Goal: Task Accomplishment & Management: Manage account settings

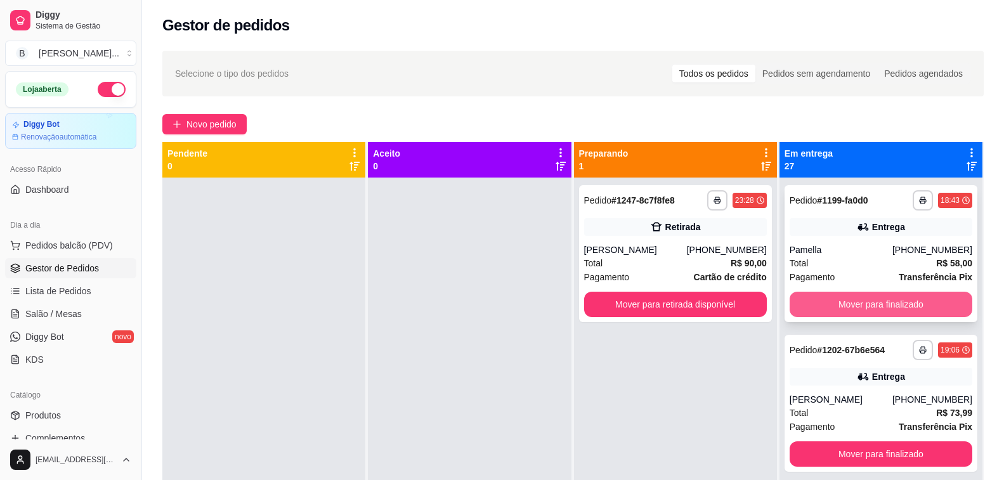
click at [860, 305] on button "Mover para finalizado" at bounding box center [880, 304] width 183 height 25
click at [860, 305] on button "Mover para finalizado" at bounding box center [881, 304] width 178 height 25
click at [860, 305] on button "Mover para finalizado" at bounding box center [880, 304] width 183 height 25
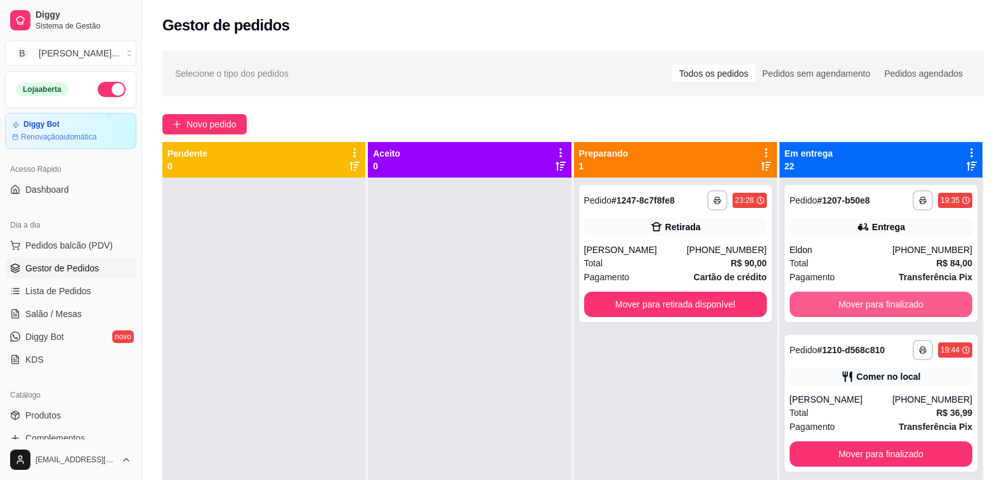
click at [860, 305] on button "Mover para finalizado" at bounding box center [880, 304] width 183 height 25
click at [860, 305] on button "Mover para finalizado" at bounding box center [881, 304] width 178 height 25
click at [860, 305] on button "Mover para finalizado" at bounding box center [880, 304] width 183 height 25
click at [860, 305] on button "Mover para finalizado" at bounding box center [881, 304] width 178 height 25
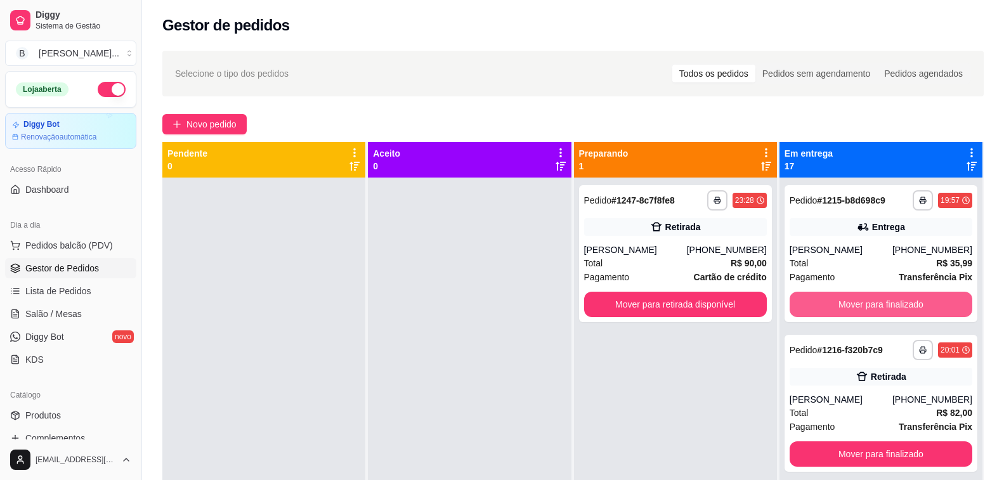
click at [860, 305] on button "Mover para finalizado" at bounding box center [880, 304] width 183 height 25
click at [860, 305] on button "Mover para finalizado" at bounding box center [881, 304] width 178 height 25
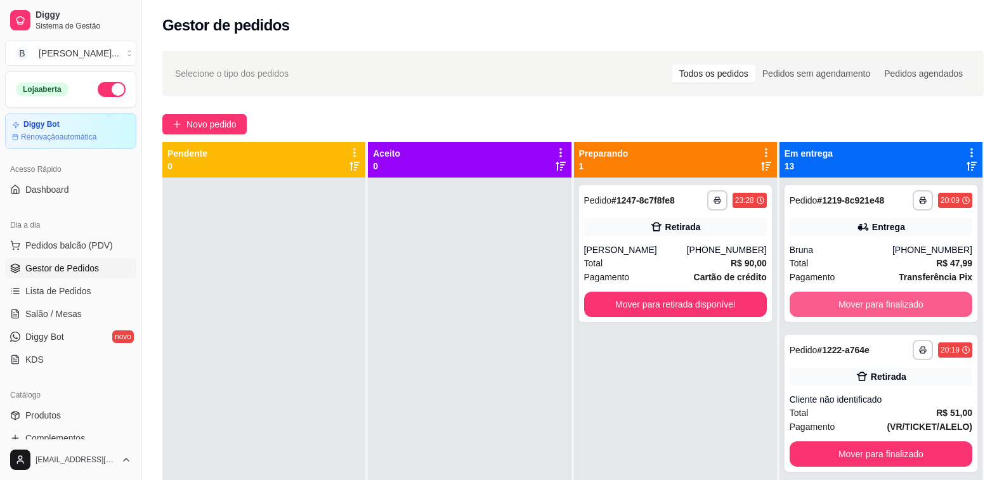
click at [860, 305] on button "Mover para finalizado" at bounding box center [880, 304] width 183 height 25
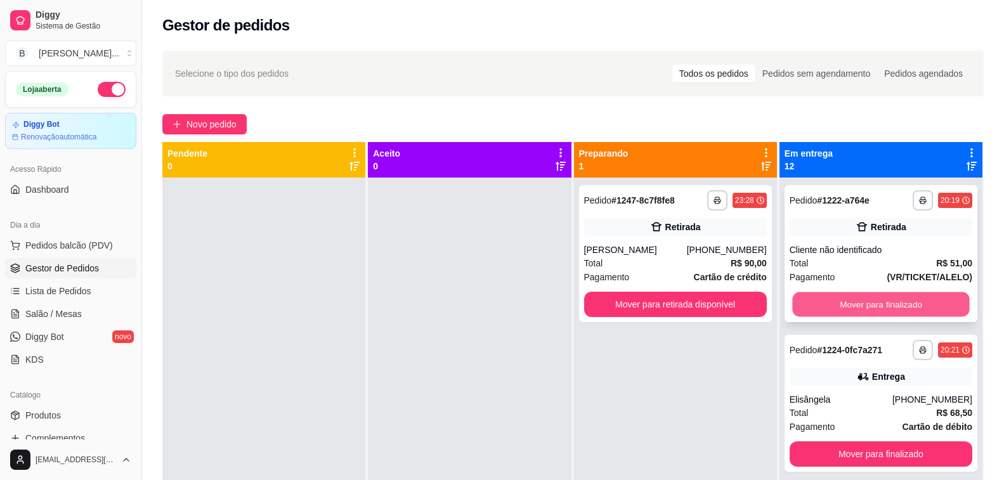
click at [860, 306] on button "Mover para finalizado" at bounding box center [881, 304] width 178 height 25
click at [860, 306] on button "Mover para finalizado" at bounding box center [880, 304] width 183 height 25
click at [860, 306] on button "Mover para finalizado" at bounding box center [881, 304] width 178 height 25
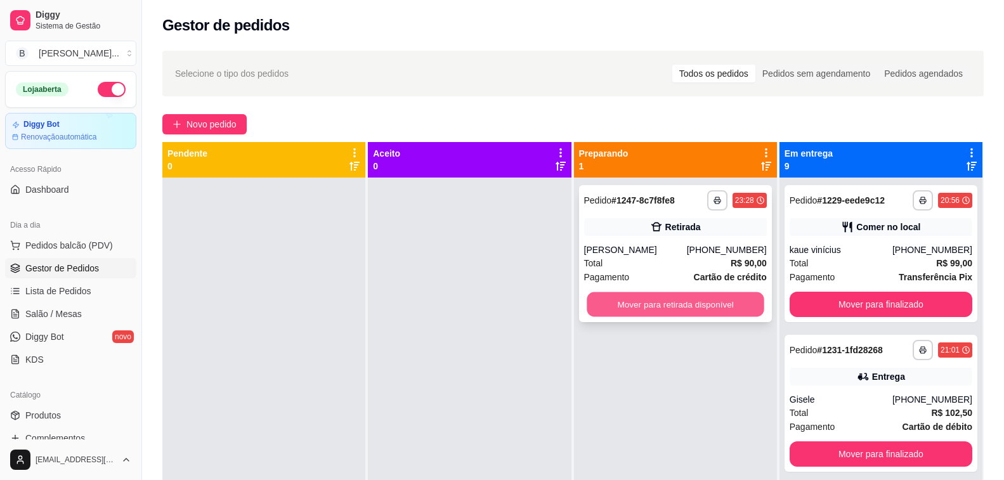
click at [642, 308] on button "Mover para retirada disponível" at bounding box center [676, 304] width 178 height 25
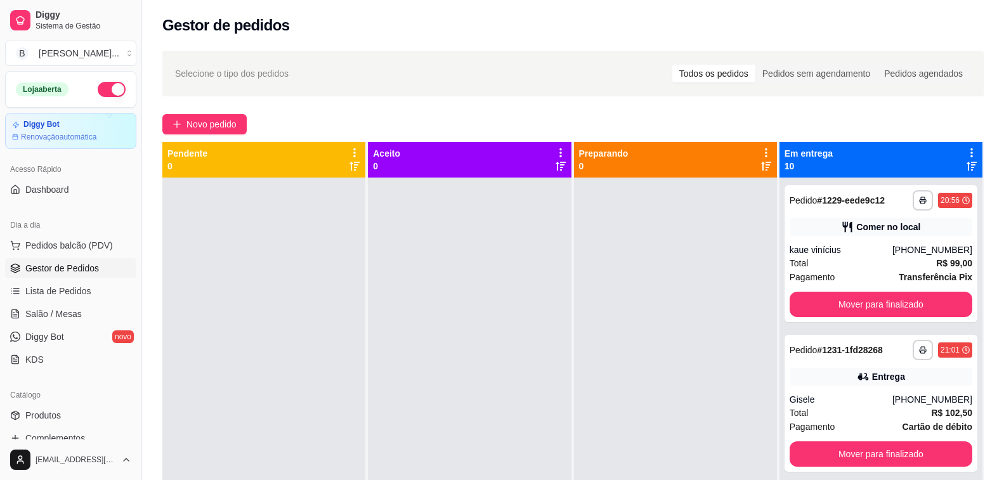
click at [365, 107] on div "**********" at bounding box center [573, 340] width 862 height 594
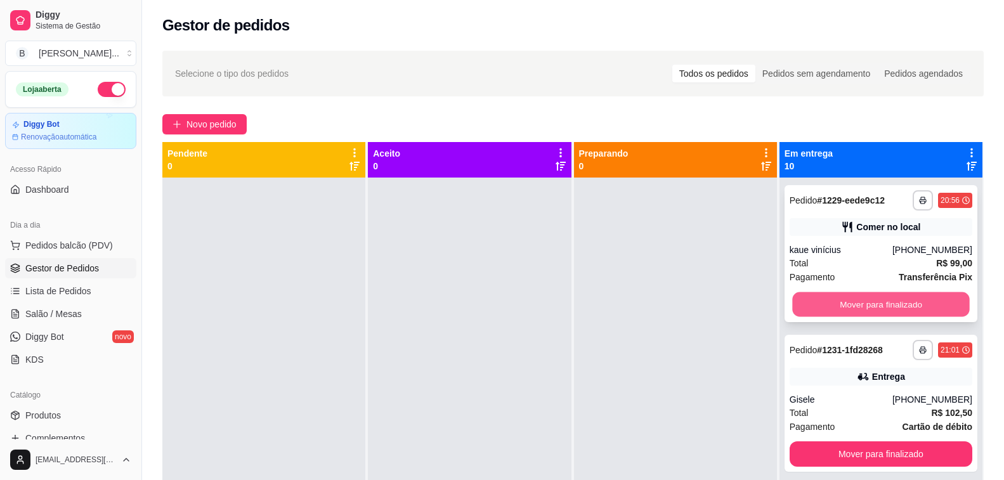
click at [889, 306] on button "Mover para finalizado" at bounding box center [881, 304] width 178 height 25
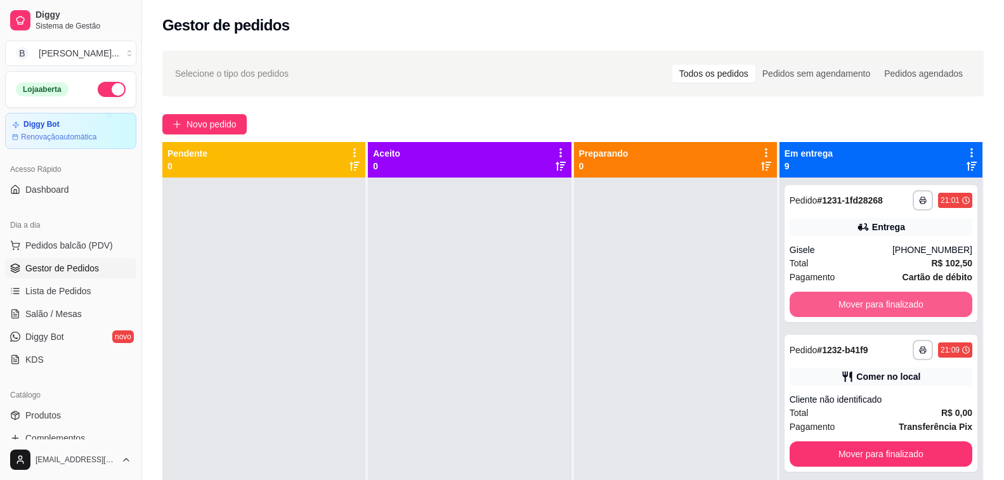
click at [889, 306] on button "Mover para finalizado" at bounding box center [880, 304] width 183 height 25
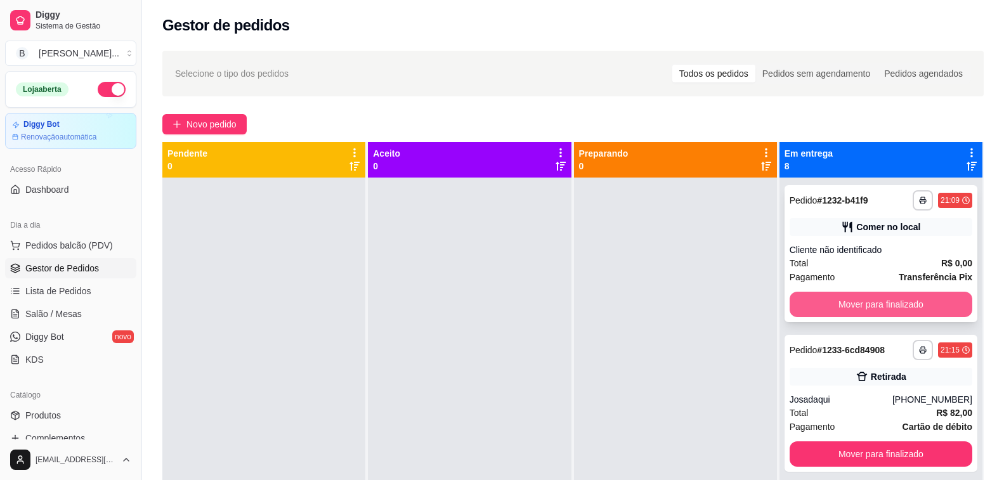
click at [889, 305] on button "Mover para finalizado" at bounding box center [880, 304] width 183 height 25
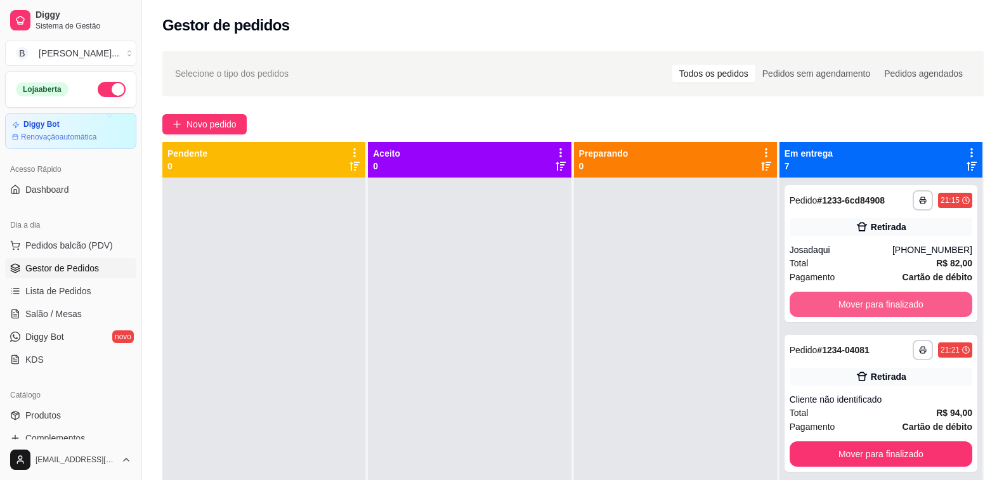
click at [889, 305] on button "Mover para finalizado" at bounding box center [880, 304] width 183 height 25
click at [833, 302] on button "Mover para finalizado" at bounding box center [880, 304] width 183 height 25
click at [833, 303] on button "Mover para finalizado" at bounding box center [881, 304] width 178 height 25
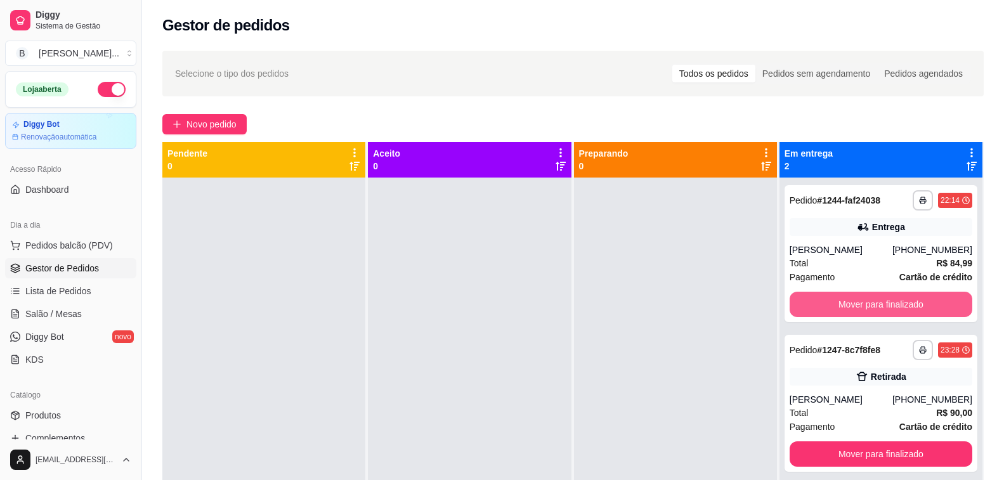
click at [833, 303] on button "Mover para finalizado" at bounding box center [880, 304] width 183 height 25
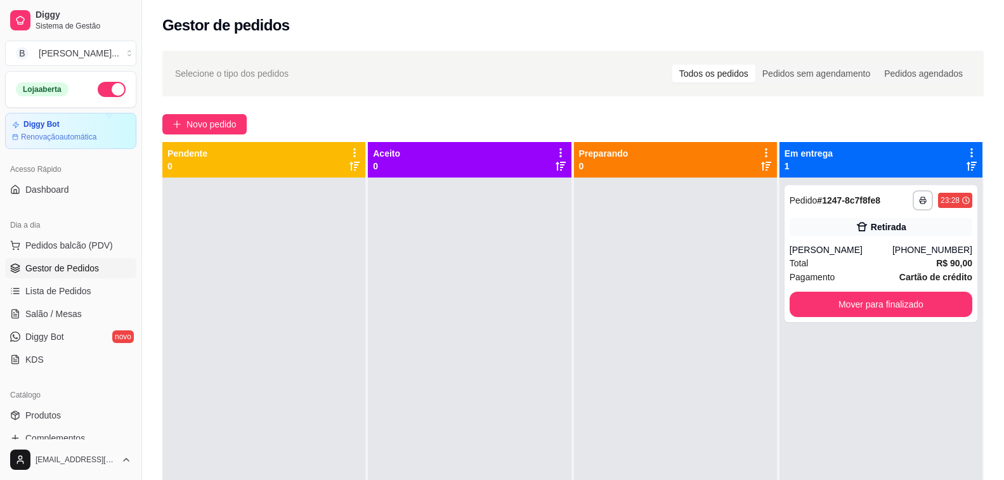
drag, startPoint x: 557, startPoint y: 245, endPoint x: 615, endPoint y: 243, distance: 58.4
click at [558, 245] on div at bounding box center [469, 418] width 203 height 480
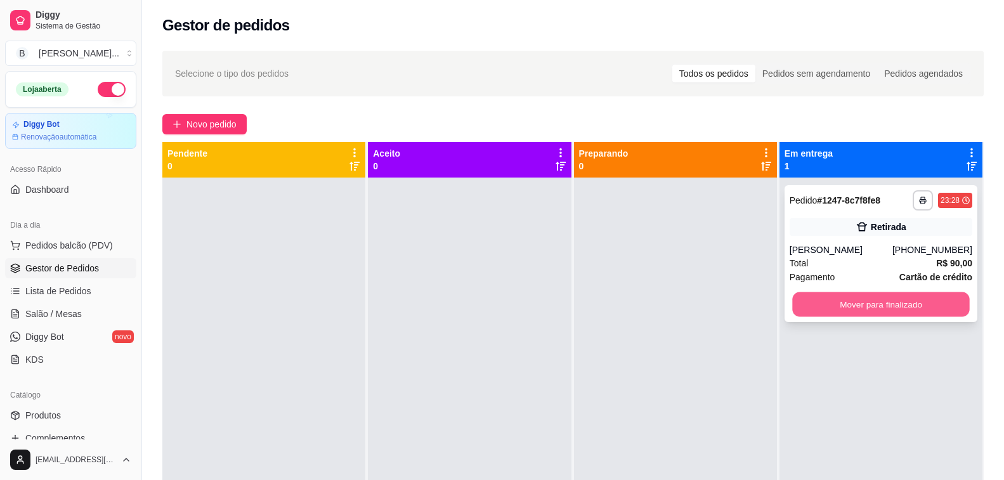
click at [811, 303] on button "Mover para finalizado" at bounding box center [881, 304] width 178 height 25
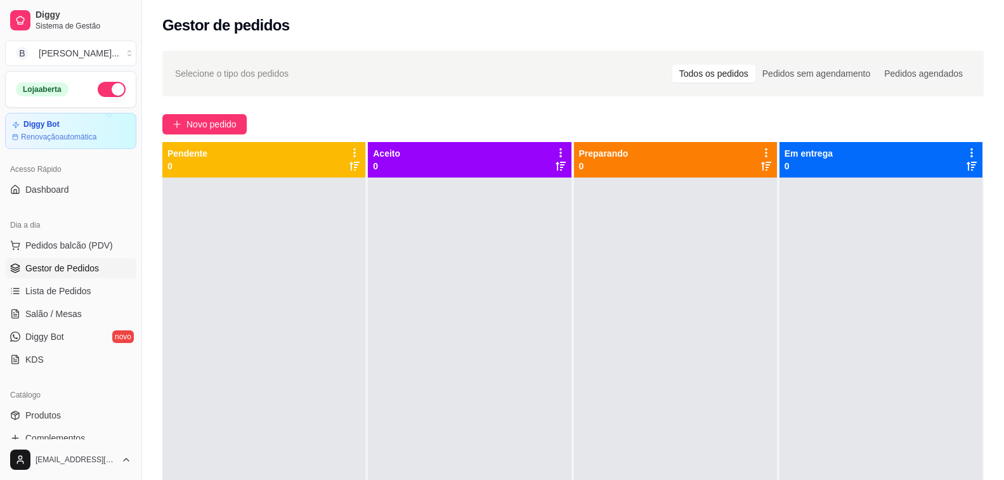
click at [540, 38] on div "Gestor de pedidos" at bounding box center [573, 21] width 862 height 43
